Goal: Navigation & Orientation: Find specific page/section

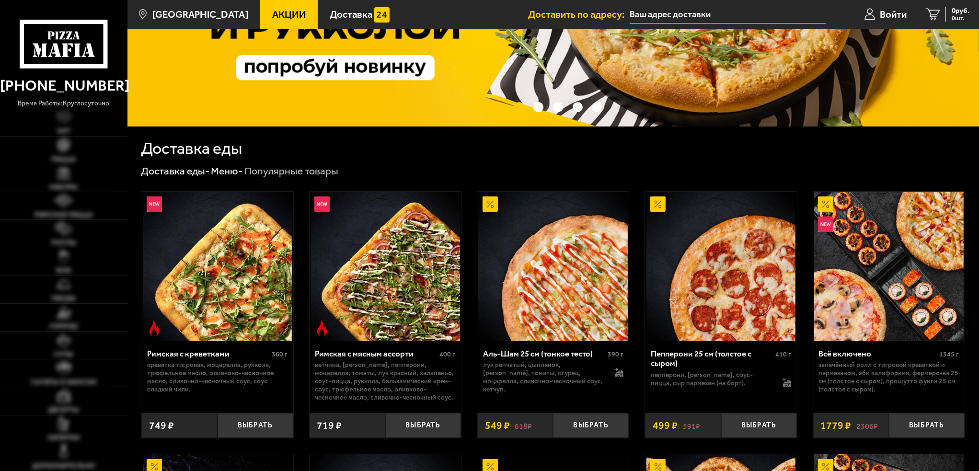
scroll to position [111, 0]
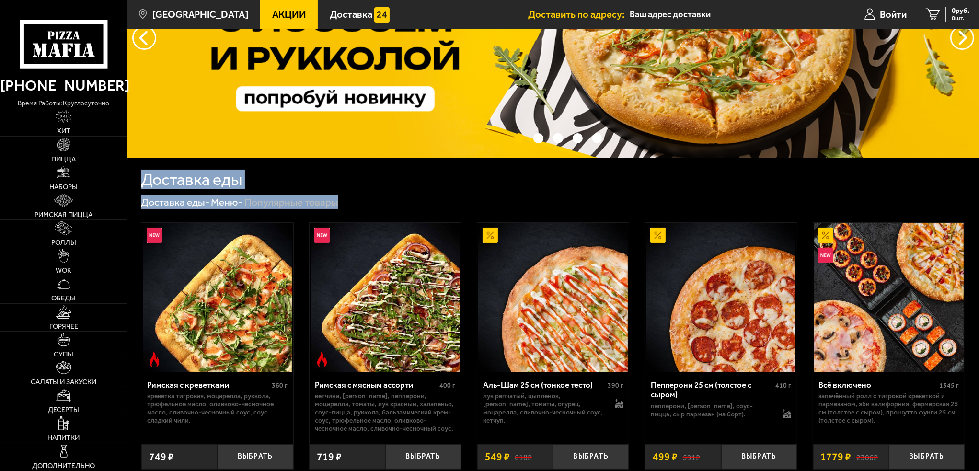
drag, startPoint x: 797, startPoint y: 193, endPoint x: 137, endPoint y: 182, distance: 660.2
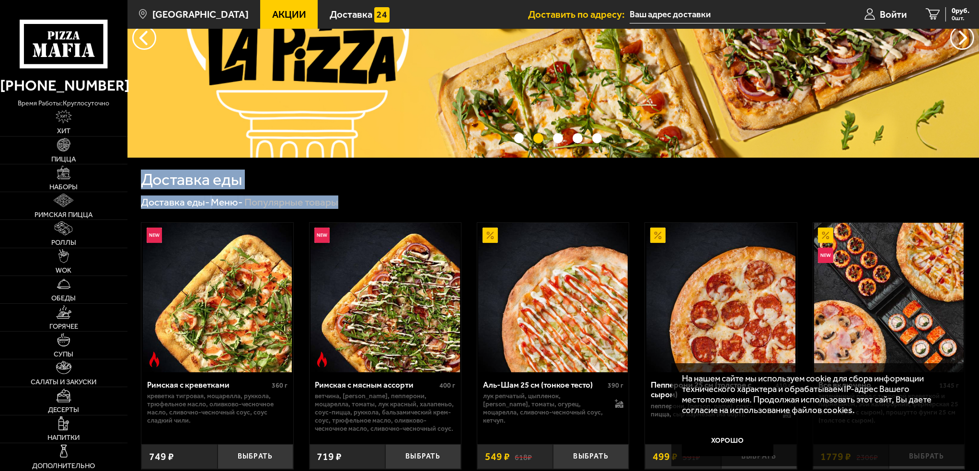
click at [141, 182] on h1 "Доставка еды" at bounding box center [191, 180] width 101 height 16
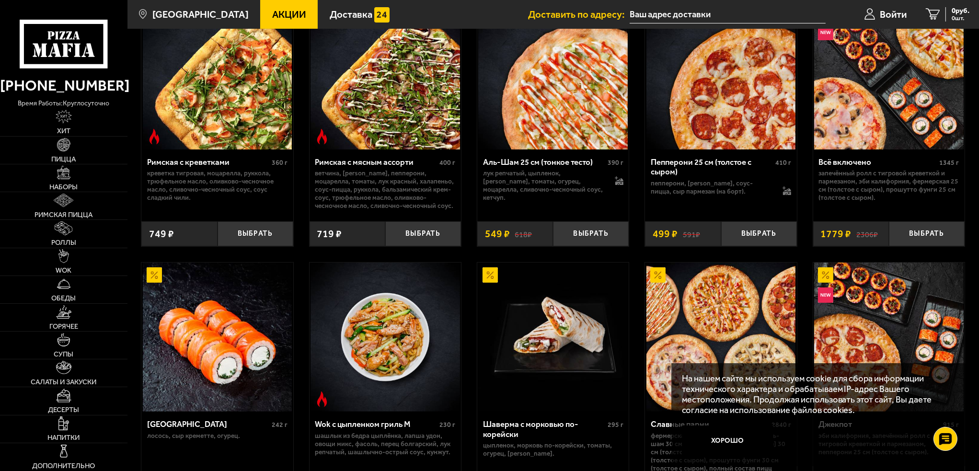
scroll to position [398, 0]
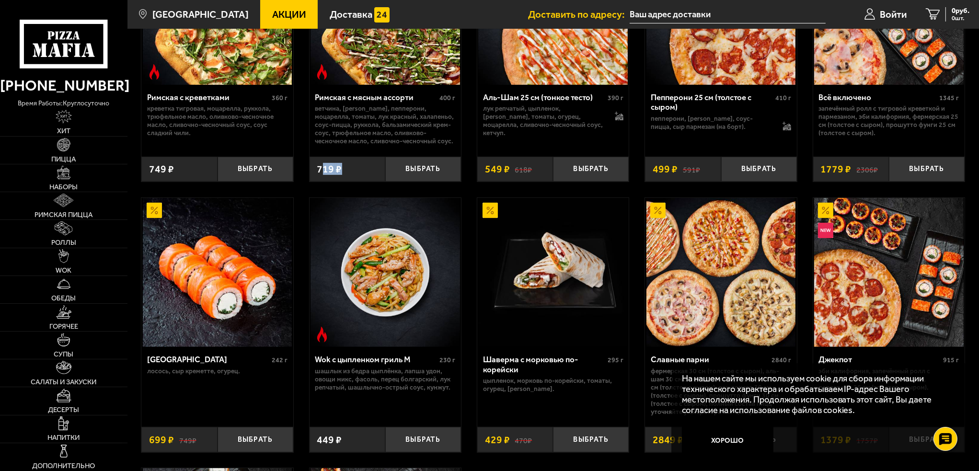
drag, startPoint x: 318, startPoint y: 174, endPoint x: 343, endPoint y: 174, distance: 25.4
click at [343, 174] on div "719 ₽" at bounding box center [348, 169] width 76 height 25
click at [326, 174] on span "719 ₽" at bounding box center [329, 169] width 25 height 10
drag, startPoint x: 316, startPoint y: 179, endPoint x: 339, endPoint y: 179, distance: 23.0
click at [339, 174] on span "719 ₽" at bounding box center [329, 169] width 25 height 10
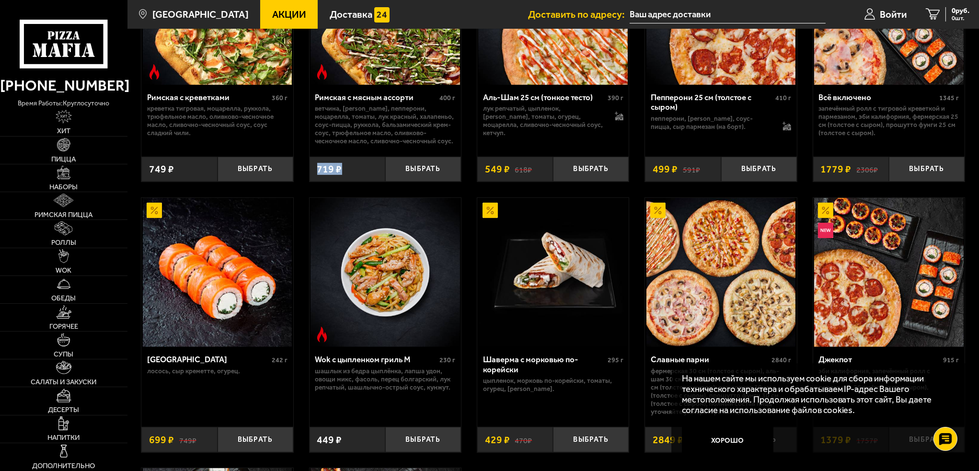
click at [333, 174] on span "719 ₽" at bounding box center [329, 169] width 25 height 10
drag, startPoint x: 341, startPoint y: 175, endPoint x: 316, endPoint y: 181, distance: 25.7
click at [316, 181] on div "719 ₽" at bounding box center [348, 169] width 76 height 25
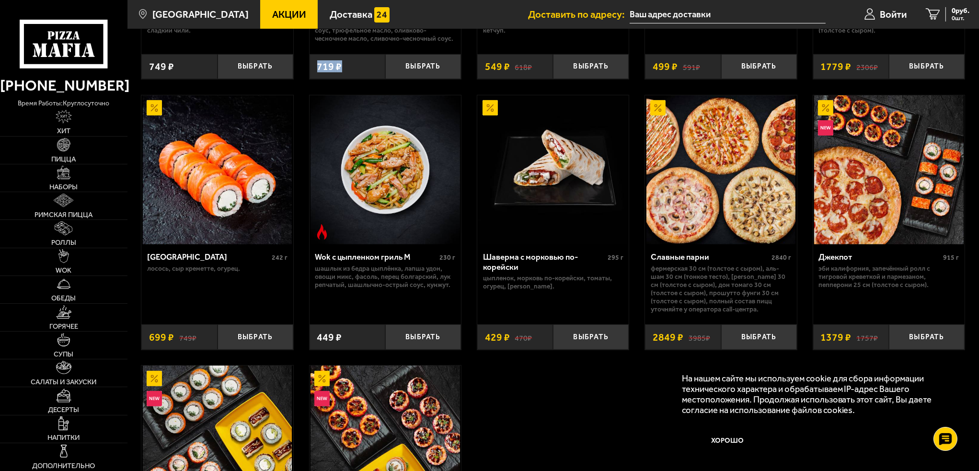
scroll to position [575, 0]
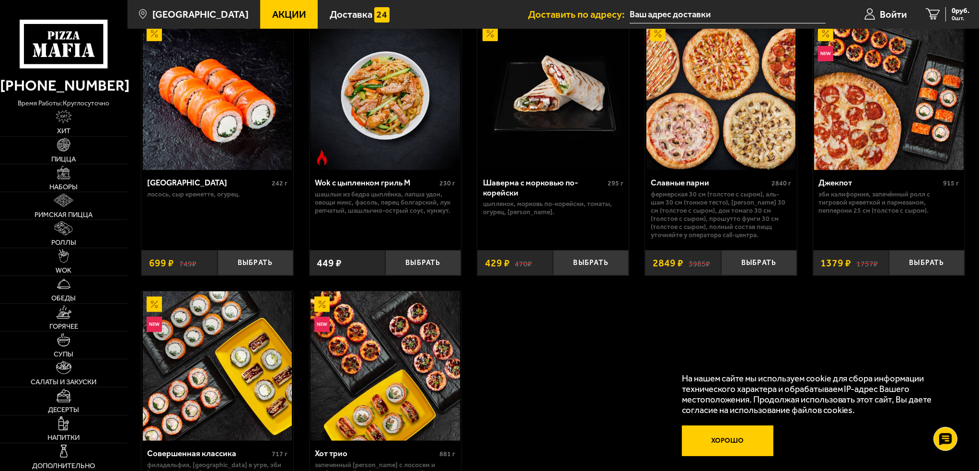
click at [735, 432] on button "Хорошо" at bounding box center [728, 441] width 92 height 31
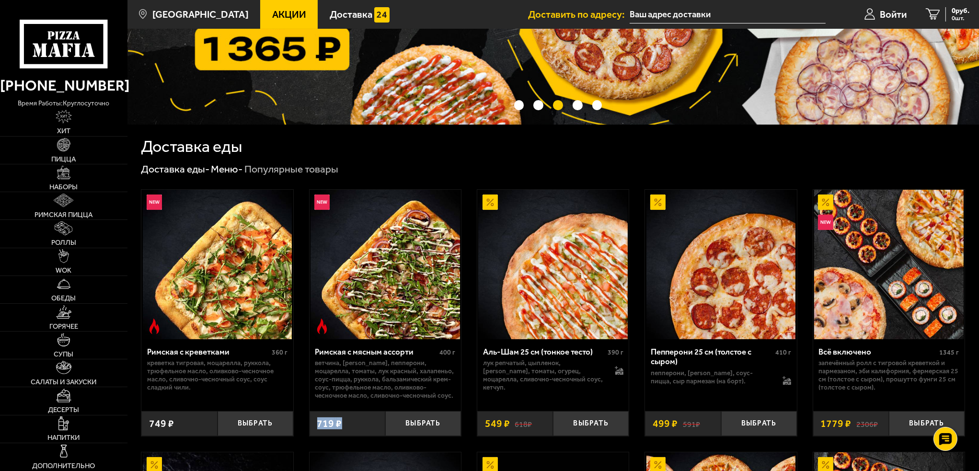
scroll to position [0, 0]
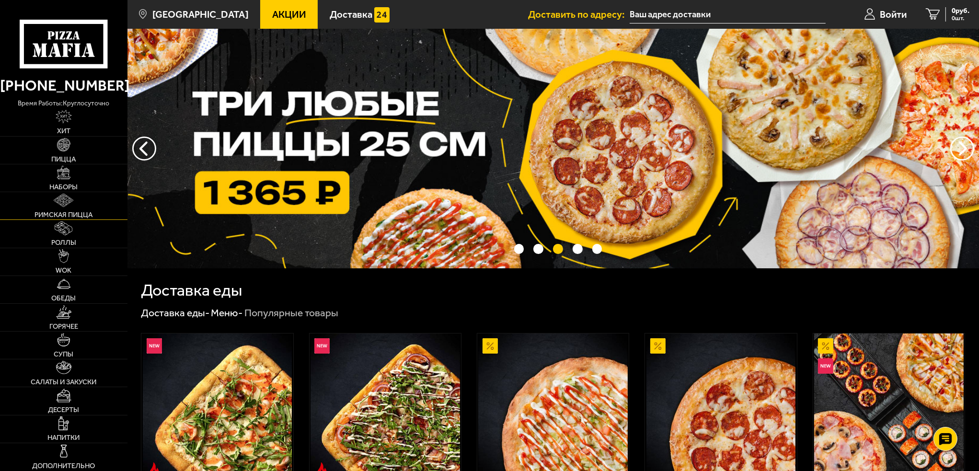
click at [70, 201] on img at bounding box center [64, 201] width 20 height 14
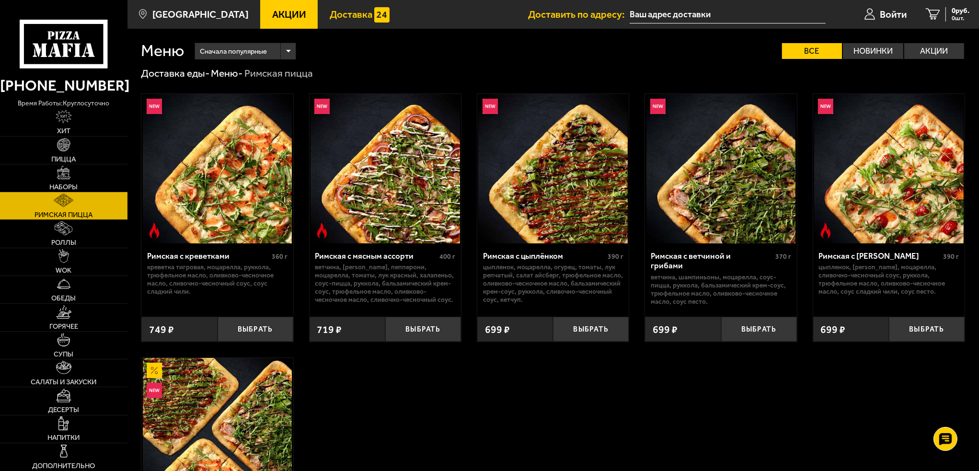
click at [357, 17] on span "Доставка" at bounding box center [351, 15] width 43 height 10
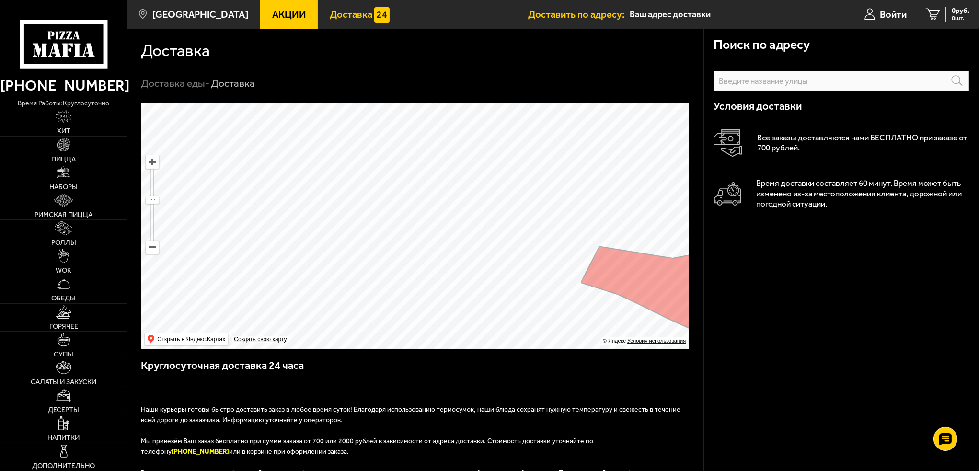
drag, startPoint x: 393, startPoint y: 178, endPoint x: 390, endPoint y: 235, distance: 57.6
click at [390, 235] on ymaps at bounding box center [415, 226] width 548 height 245
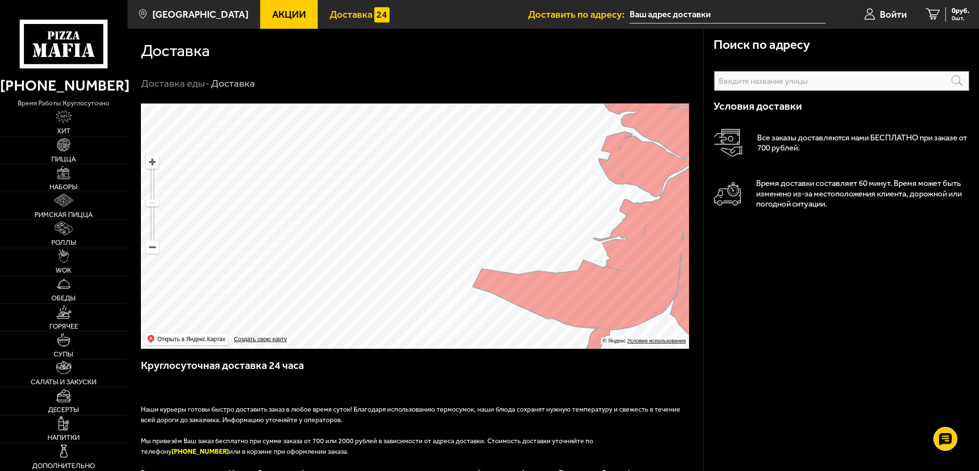
drag, startPoint x: 376, startPoint y: 197, endPoint x: 382, endPoint y: 229, distance: 32.1
click at [382, 229] on ymaps at bounding box center [415, 226] width 548 height 245
click at [157, 243] on ymaps at bounding box center [152, 247] width 12 height 12
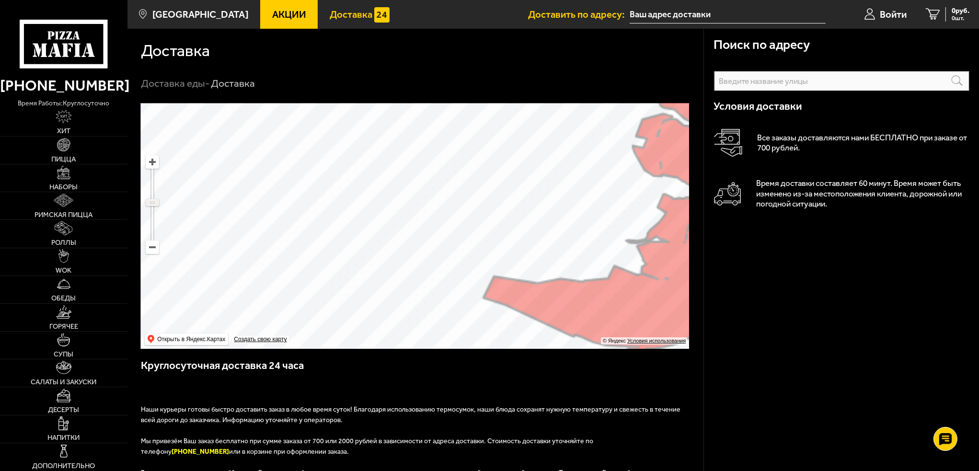
drag, startPoint x: 150, startPoint y: 209, endPoint x: 151, endPoint y: 203, distance: 5.9
click at [151, 203] on ymaps at bounding box center [152, 202] width 12 height 6
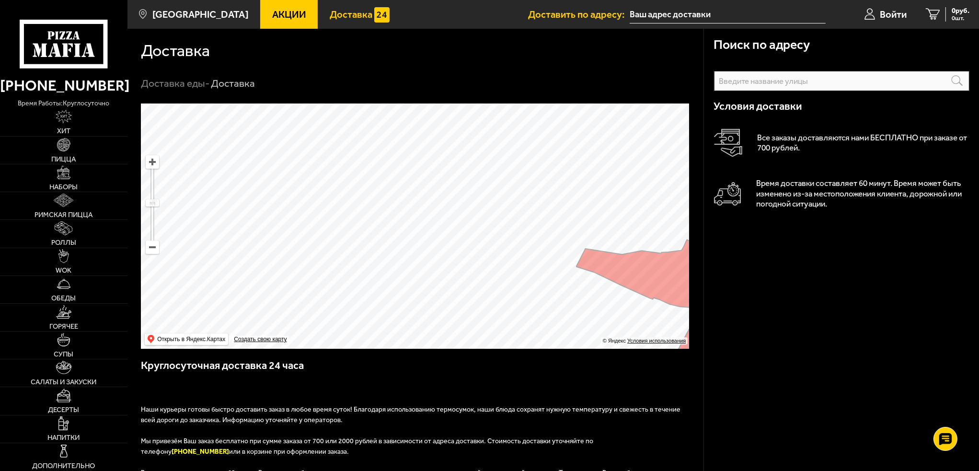
drag, startPoint x: 236, startPoint y: 220, endPoint x: 312, endPoint y: 196, distance: 79.4
click at [312, 196] on ymaps at bounding box center [415, 226] width 548 height 245
